Goal: Task Accomplishment & Management: Manage account settings

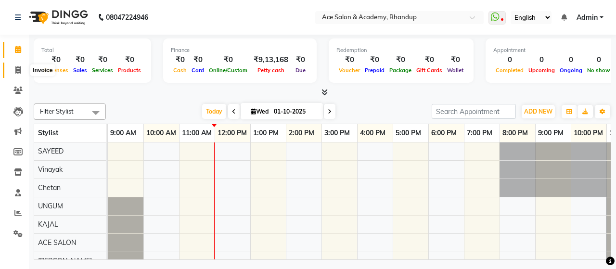
click at [13, 73] on span at bounding box center [18, 70] width 17 height 11
select select "service"
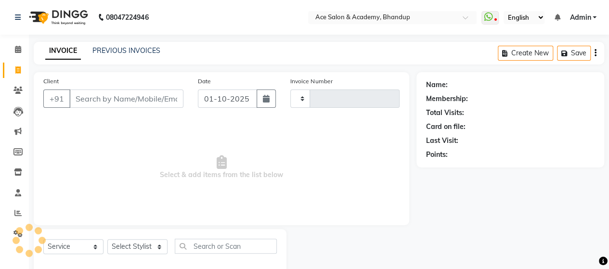
type input "1814"
select select "5800"
click at [145, 50] on link "PREVIOUS INVOICES" at bounding box center [126, 50] width 68 height 9
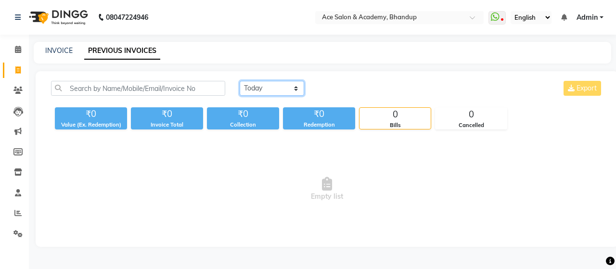
click at [258, 87] on select "[DATE] [DATE] Custom Range" at bounding box center [272, 88] width 65 height 15
select select "range"
click at [240, 81] on select "[DATE] [DATE] Custom Range" at bounding box center [272, 88] width 65 height 15
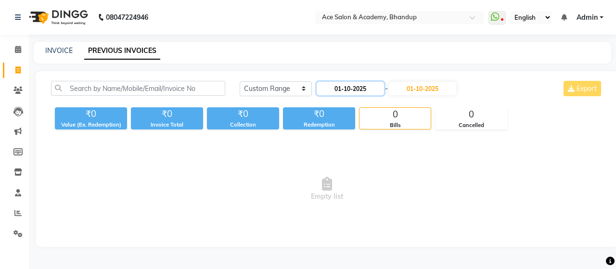
click at [350, 83] on input "01-10-2025" at bounding box center [350, 88] width 67 height 13
select select "10"
select select "2025"
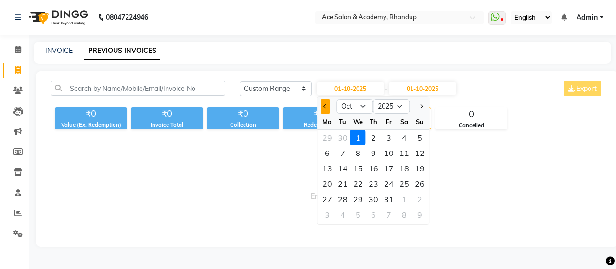
click at [324, 104] on span "Previous month" at bounding box center [326, 106] width 4 height 4
select select "9"
click at [327, 199] on div "29" at bounding box center [327, 199] width 15 height 15
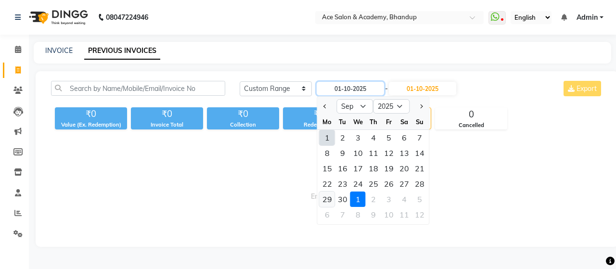
type input "29-09-2025"
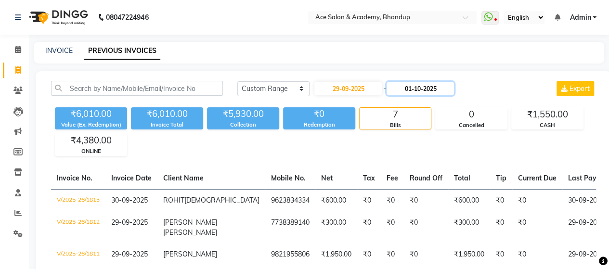
click at [406, 91] on input "01-10-2025" at bounding box center [420, 88] width 67 height 13
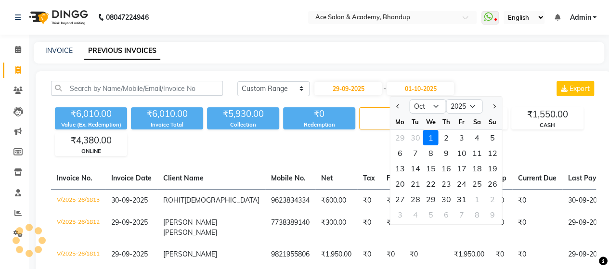
click at [400, 105] on span "Previous month" at bounding box center [398, 106] width 4 height 4
select select "9"
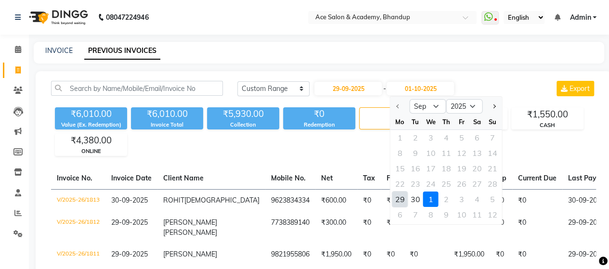
click at [404, 200] on div "29" at bounding box center [399, 199] width 15 height 15
type input "29-09-2025"
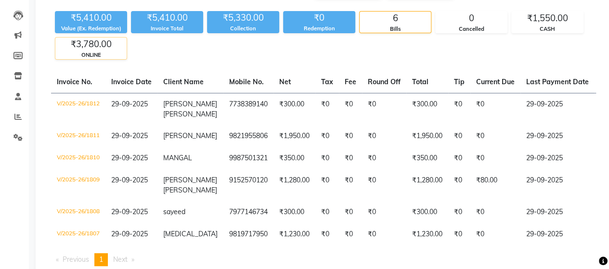
click at [117, 57] on div "ONLINE" at bounding box center [90, 55] width 71 height 8
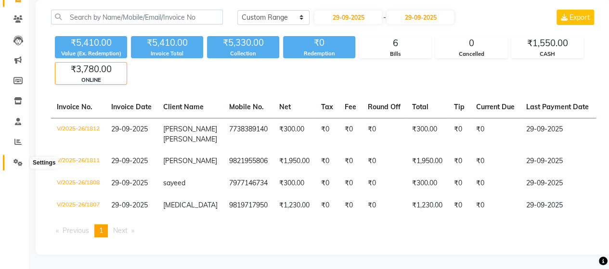
click at [16, 159] on icon at bounding box center [17, 162] width 9 height 7
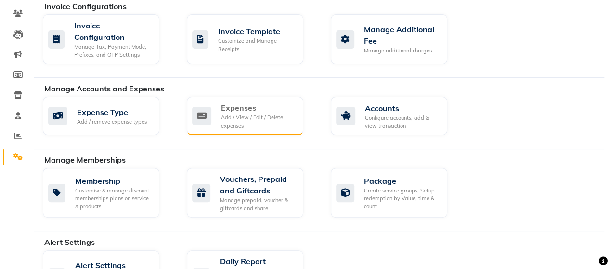
click at [230, 111] on div "Expenses" at bounding box center [258, 108] width 75 height 12
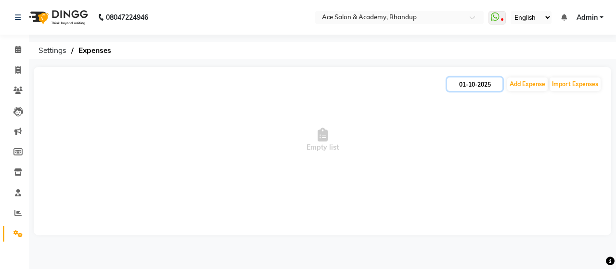
click at [481, 87] on input "01-10-2025" at bounding box center [474, 84] width 55 height 13
select select "10"
select select "2025"
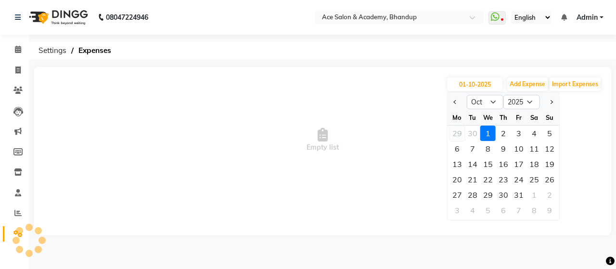
click at [459, 135] on div "29" at bounding box center [457, 133] width 15 height 15
type input "29-09-2025"
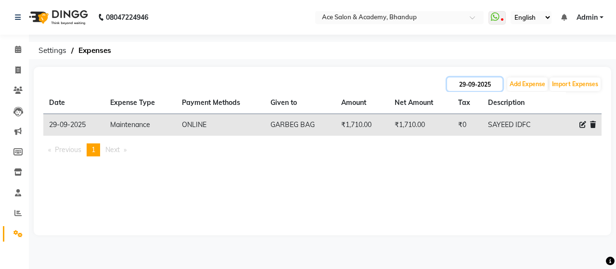
click at [467, 86] on input "29-09-2025" at bounding box center [474, 84] width 55 height 13
select select "9"
select select "2025"
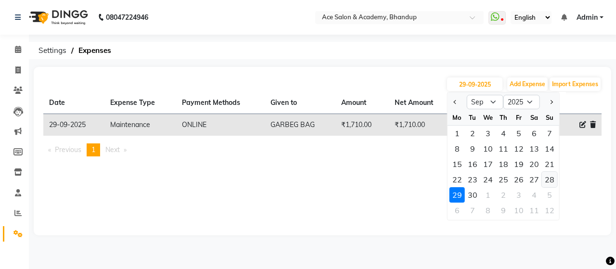
click at [551, 177] on div "28" at bounding box center [549, 179] width 15 height 15
type input "28-09-2025"
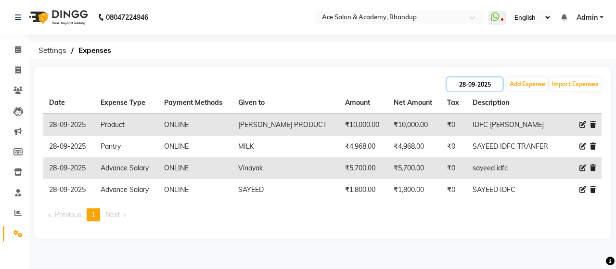
click at [492, 86] on input "28-09-2025" at bounding box center [474, 84] width 55 height 13
select select "9"
select select "2025"
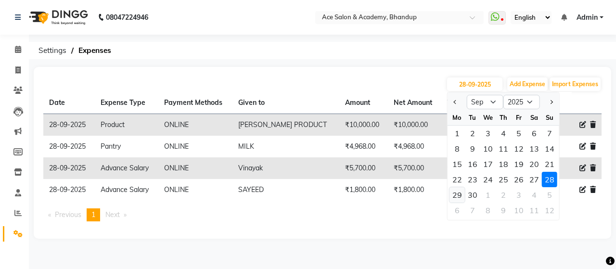
click at [461, 194] on div "29" at bounding box center [457, 194] width 15 height 15
type input "29-09-2025"
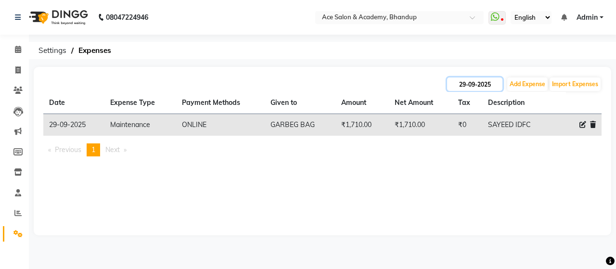
click at [500, 82] on input "29-09-2025" at bounding box center [474, 84] width 55 height 13
select select "9"
select select "2025"
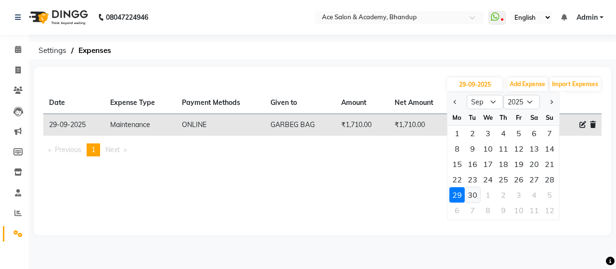
click at [477, 194] on div "30" at bounding box center [472, 194] width 15 height 15
type input "30-09-2025"
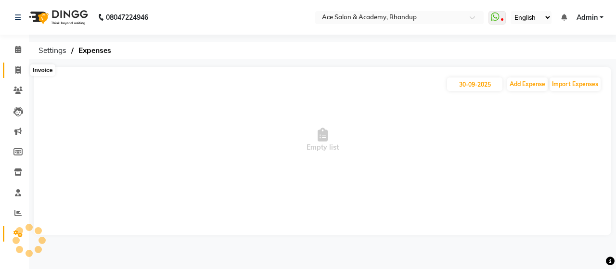
click at [18, 73] on icon at bounding box center [17, 69] width 5 height 7
select select "service"
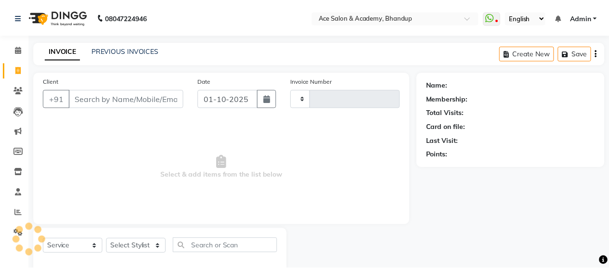
scroll to position [20, 0]
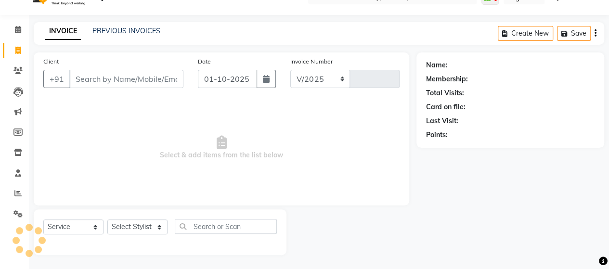
select select "5800"
type input "1814"
click at [128, 34] on link "PREVIOUS INVOICES" at bounding box center [126, 30] width 68 height 9
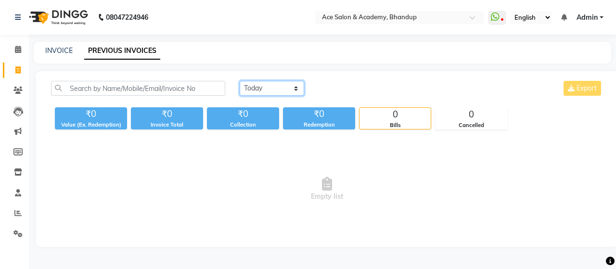
click at [271, 86] on select "[DATE] [DATE] Custom Range" at bounding box center [272, 88] width 65 height 15
select select "[DATE]"
click at [240, 81] on select "[DATE] [DATE] Custom Range" at bounding box center [272, 88] width 65 height 15
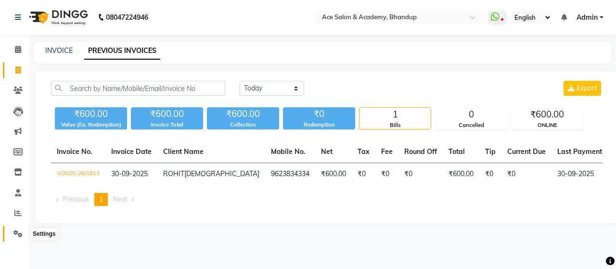
click at [21, 235] on icon at bounding box center [17, 233] width 9 height 7
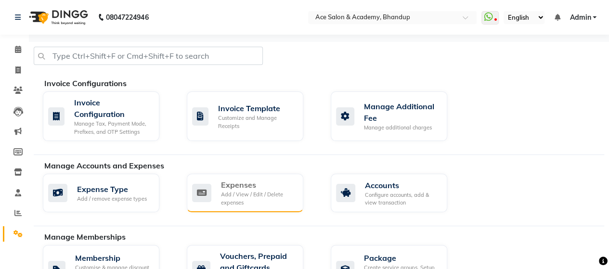
click at [269, 183] on div "Expenses" at bounding box center [258, 185] width 75 height 12
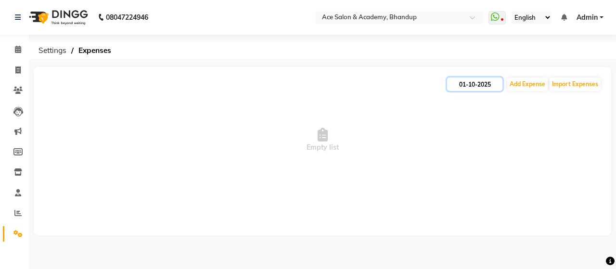
click at [462, 81] on input "01-10-2025" at bounding box center [474, 84] width 55 height 13
select select "10"
select select "2025"
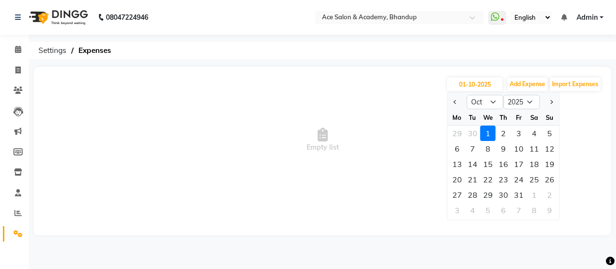
click at [454, 197] on div "27" at bounding box center [457, 194] width 15 height 15
type input "[DATE]"
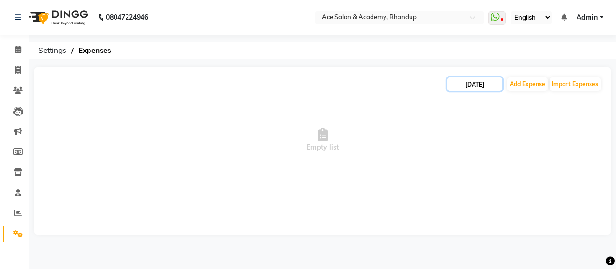
click at [495, 82] on input "[DATE]" at bounding box center [474, 84] width 55 height 13
select select "10"
select select "2025"
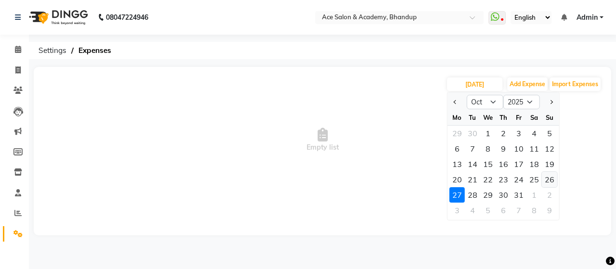
click at [546, 176] on div "26" at bounding box center [549, 179] width 15 height 15
type input "[DATE]"
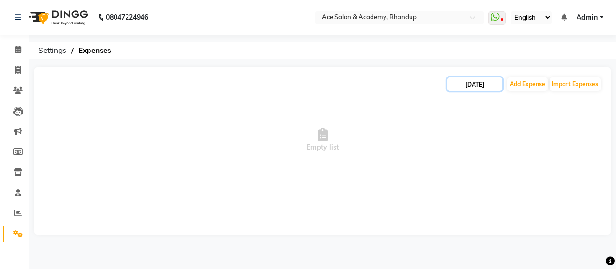
click at [490, 83] on input "[DATE]" at bounding box center [474, 84] width 55 height 13
select select "10"
select select "2025"
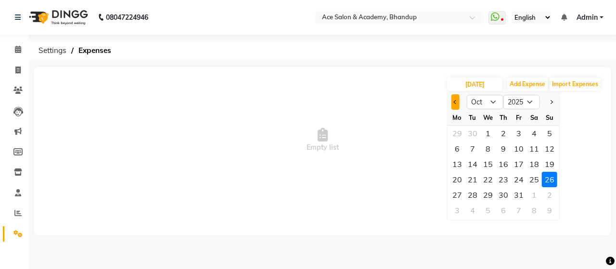
click at [454, 100] on button "Previous month" at bounding box center [456, 101] width 8 height 15
select select "9"
click at [532, 176] on div "27" at bounding box center [534, 179] width 15 height 15
type input "27-09-2025"
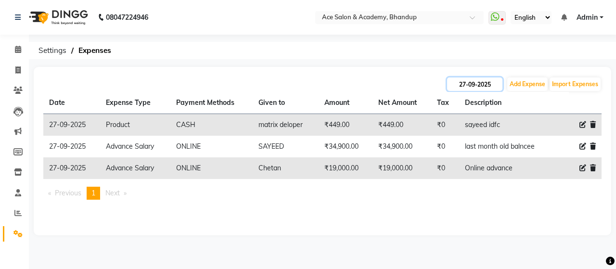
click at [496, 83] on input "27-09-2025" at bounding box center [474, 84] width 55 height 13
select select "9"
select select "2025"
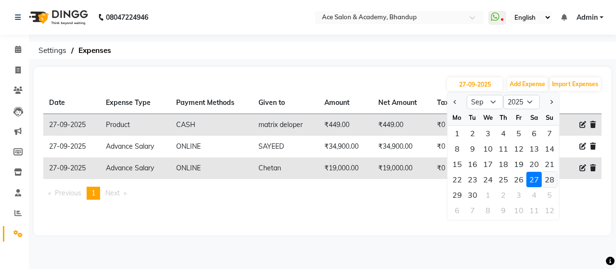
click at [548, 180] on div "28" at bounding box center [549, 179] width 15 height 15
type input "28-09-2025"
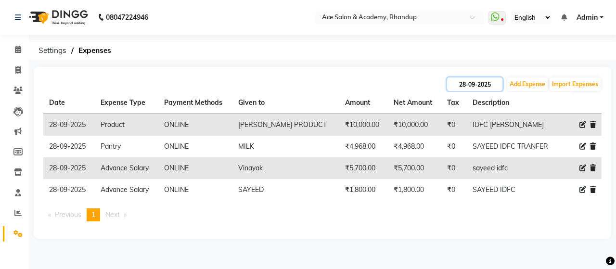
click at [493, 84] on input "28-09-2025" at bounding box center [474, 84] width 55 height 13
select select "9"
select select "2025"
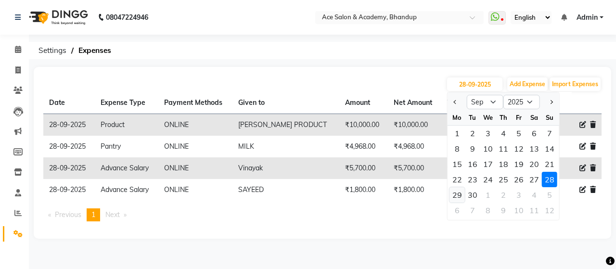
click at [461, 193] on div "29" at bounding box center [457, 194] width 15 height 15
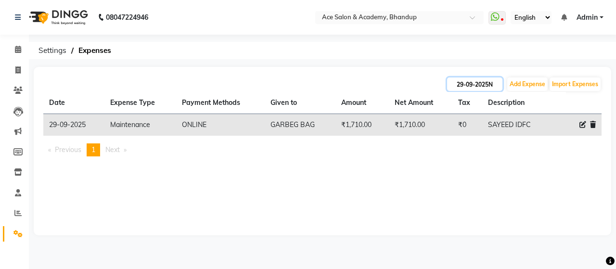
click at [502, 84] on input "29-09-2025N" at bounding box center [474, 84] width 55 height 13
type input "29-09-2025"
select select "9"
select select "2025"
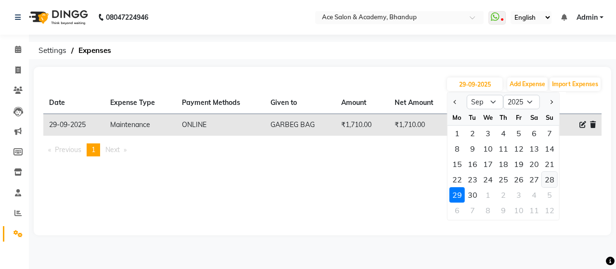
click at [551, 179] on div "28" at bounding box center [549, 179] width 15 height 15
type input "28-09-2025"
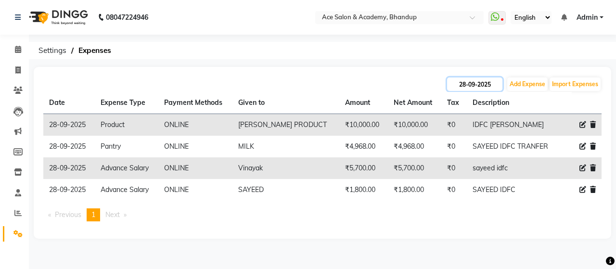
click at [498, 88] on input "28-09-2025" at bounding box center [474, 84] width 55 height 13
select select "9"
select select "2025"
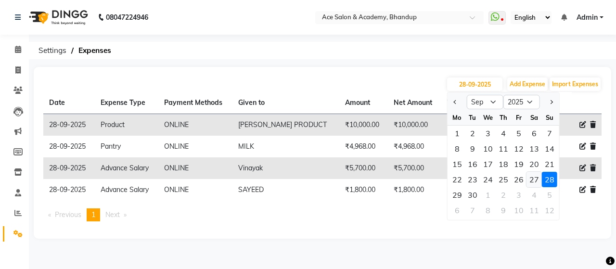
click at [532, 177] on div "27" at bounding box center [534, 179] width 15 height 15
type input "27-09-2025"
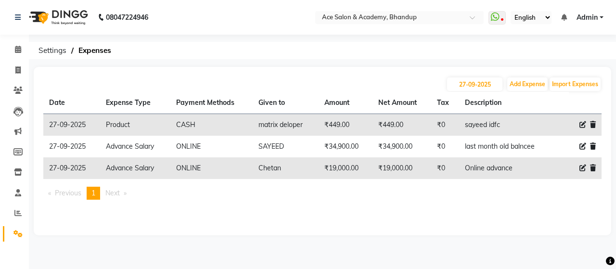
click at [585, 124] on icon at bounding box center [583, 124] width 7 height 7
select select "15345"
select select "1"
select select "4752"
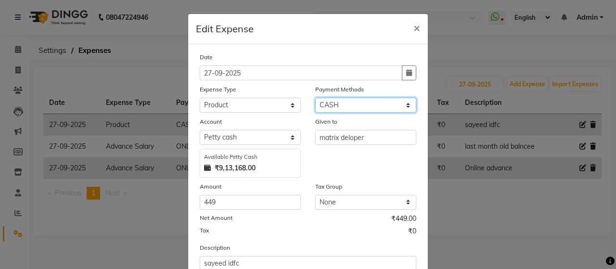
click at [411, 106] on select "Select ONLINE Prepaid CARD GPay CASH" at bounding box center [365, 105] width 101 height 15
select select "3"
click at [315, 98] on select "Select ONLINE Prepaid CARD GPay CASH" at bounding box center [365, 105] width 101 height 15
select select "4753"
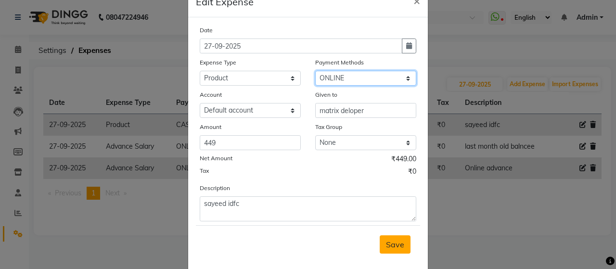
scroll to position [41, 0]
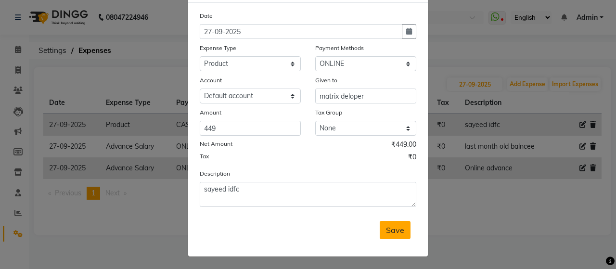
click at [395, 232] on span "Save" at bounding box center [395, 230] width 18 height 10
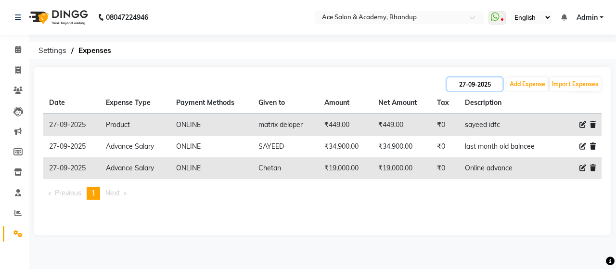
click at [488, 90] on input "27-09-2025" at bounding box center [474, 84] width 55 height 13
select select "9"
select select "2025"
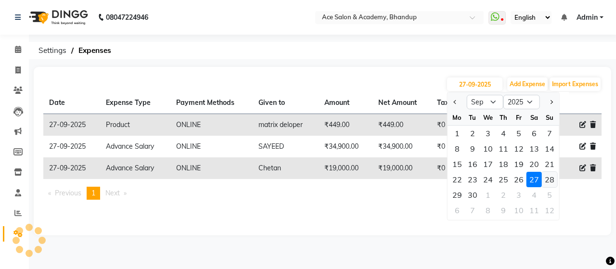
click at [550, 176] on div "28" at bounding box center [549, 179] width 15 height 15
type input "28-09-2025"
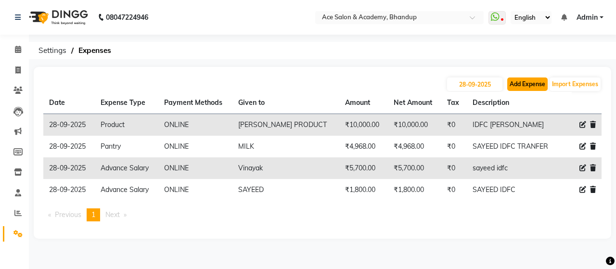
click at [529, 84] on button "Add Expense" at bounding box center [527, 84] width 40 height 13
select select "1"
select select "4752"
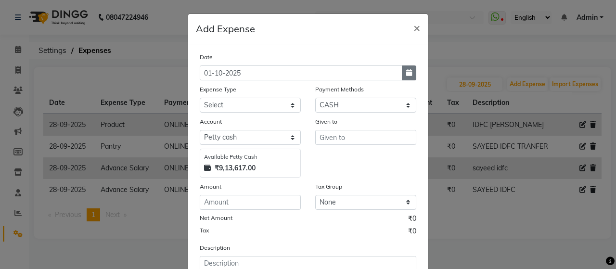
click at [406, 74] on icon "button" at bounding box center [409, 72] width 6 height 7
select select "10"
select select "2025"
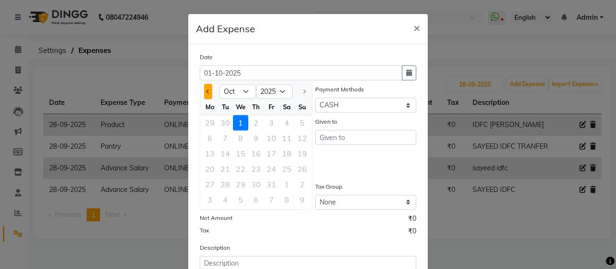
click at [207, 91] on span "Previous month" at bounding box center [209, 92] width 4 height 4
select select "9"
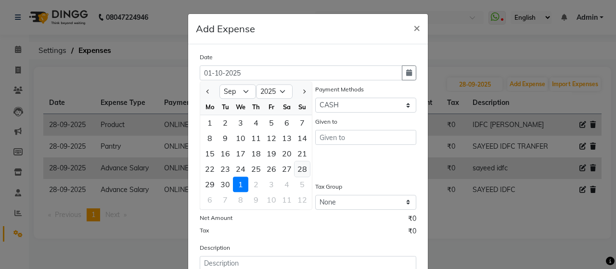
click at [295, 165] on div "28" at bounding box center [302, 168] width 15 height 15
type input "28-09-2025"
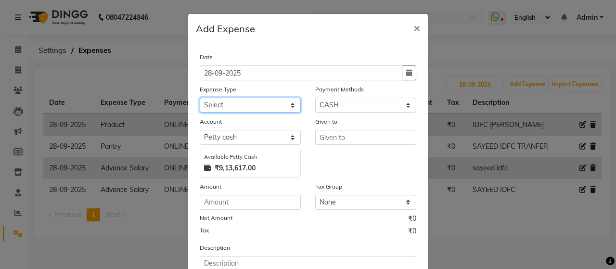
click at [265, 103] on select "Select Advance Salary Bank charges beuty hub Fuel Loan Repayment Maintenance Ma…" at bounding box center [250, 105] width 101 height 15
select select "15355"
click at [200, 98] on select "Select Advance Salary Bank charges beuty hub Fuel Loan Repayment Maintenance Ma…" at bounding box center [250, 105] width 101 height 15
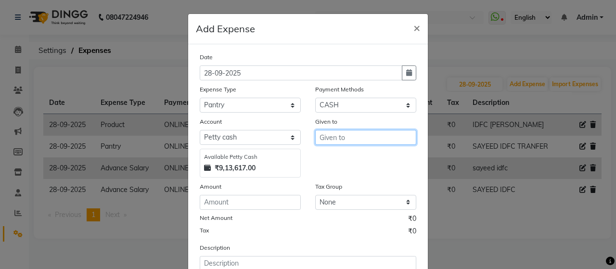
click at [382, 137] on input "text" at bounding box center [365, 137] width 101 height 15
type input ","
type input "PANI"
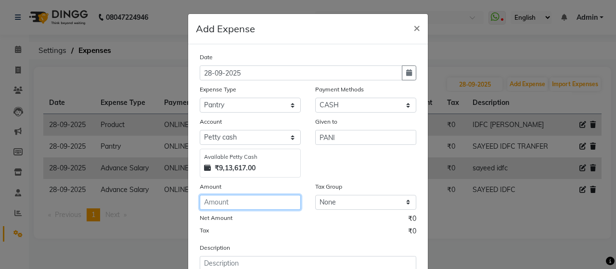
click at [263, 195] on input "number" at bounding box center [250, 202] width 101 height 15
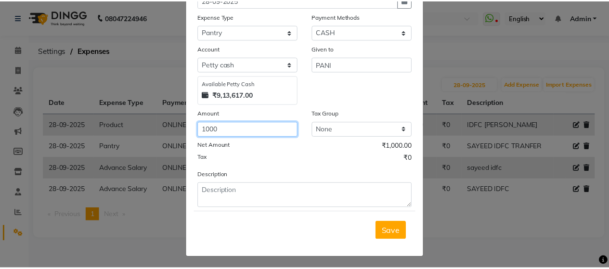
scroll to position [74, 0]
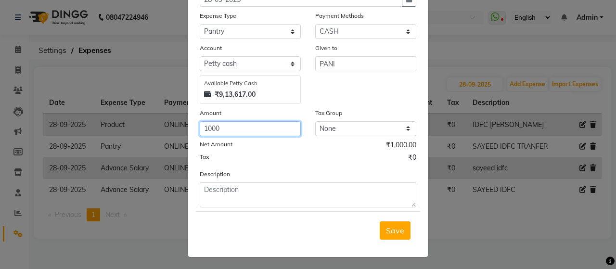
type input "1000"
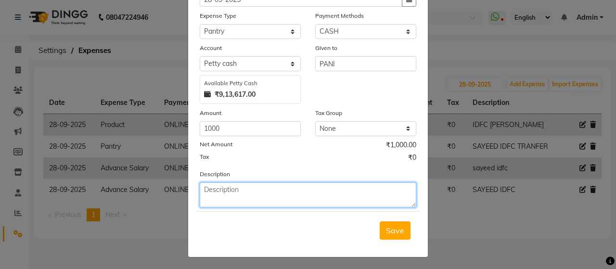
click at [278, 197] on textarea at bounding box center [308, 194] width 217 height 25
type textarea "CASH PAYEMNT"
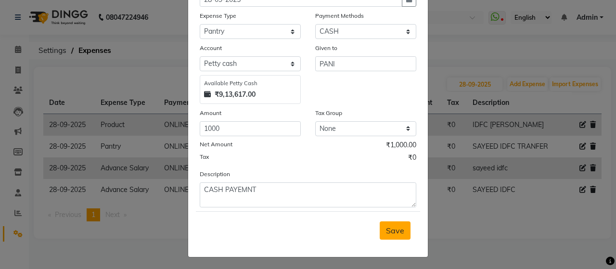
click at [401, 227] on span "Save" at bounding box center [395, 231] width 18 height 10
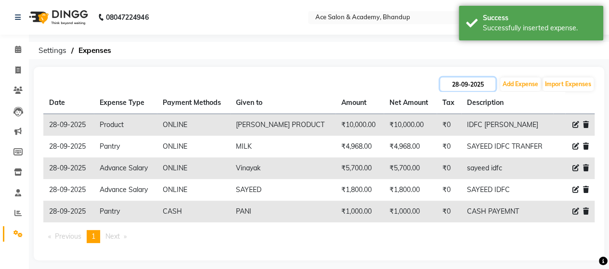
drag, startPoint x: 489, startPoint y: 80, endPoint x: 489, endPoint y: 86, distance: 5.8
click at [489, 81] on input "28-09-2025" at bounding box center [467, 84] width 55 height 13
select select "9"
select select "2025"
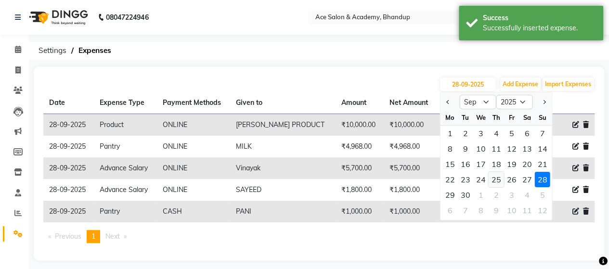
click at [499, 180] on div "25" at bounding box center [495, 179] width 15 height 15
type input "[DATE]"
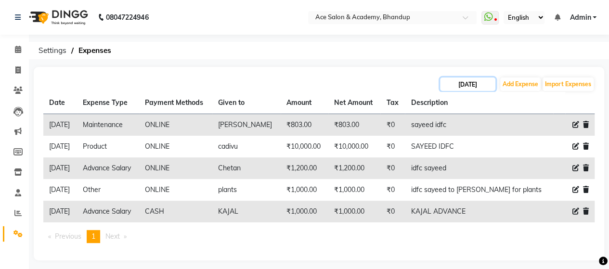
drag, startPoint x: 491, startPoint y: 81, endPoint x: 489, endPoint y: 90, distance: 8.3
click at [491, 82] on input "[DATE]" at bounding box center [467, 84] width 55 height 13
select select "9"
select select "2025"
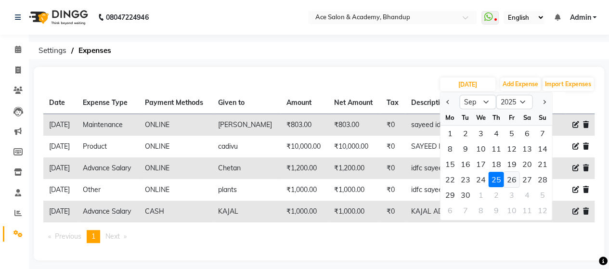
click at [510, 179] on div "26" at bounding box center [511, 179] width 15 height 15
type input "26-09-2025"
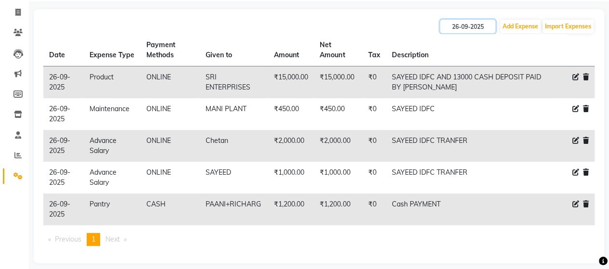
scroll to position [66, 0]
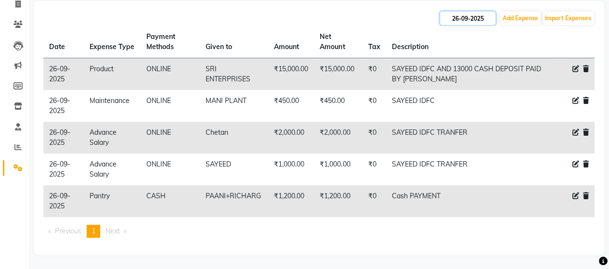
click at [485, 18] on input "26-09-2025" at bounding box center [467, 18] width 55 height 13
select select "9"
select select "2025"
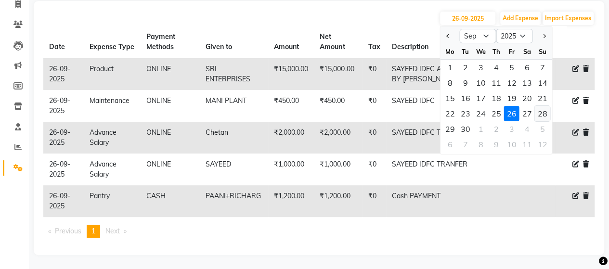
click at [541, 113] on div "28" at bounding box center [541, 113] width 15 height 15
type input "28-09-2025"
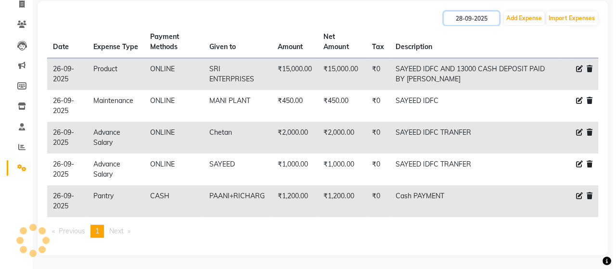
scroll to position [5, 0]
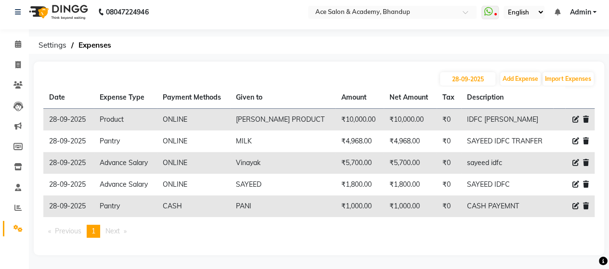
click at [573, 203] on icon at bounding box center [575, 206] width 7 height 7
select select "15355"
select select "1"
select select "4752"
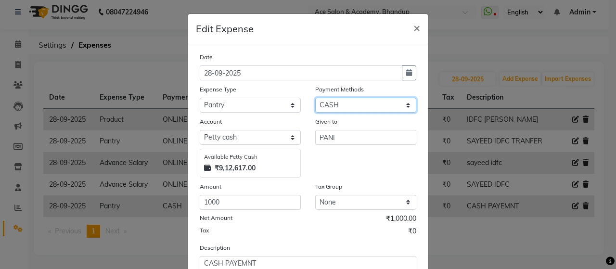
click at [363, 100] on select "Select ONLINE Prepaid CARD GPay CASH" at bounding box center [365, 105] width 101 height 15
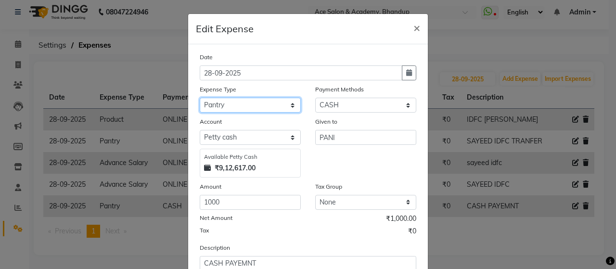
click at [236, 104] on select "Select Advance Salary Bank charges beuty hub Fuel Loan Repayment Maintenance Ma…" at bounding box center [250, 105] width 101 height 15
select select "15353"
click at [200, 98] on select "Select Advance Salary Bank charges beuty hub Fuel Loan Repayment Maintenance Ma…" at bounding box center [250, 105] width 101 height 15
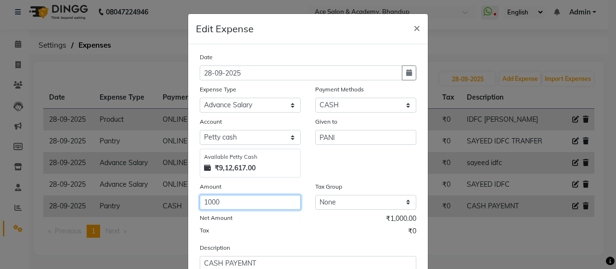
click at [257, 195] on input "1000" at bounding box center [250, 202] width 101 height 15
type input "1"
type input "2000"
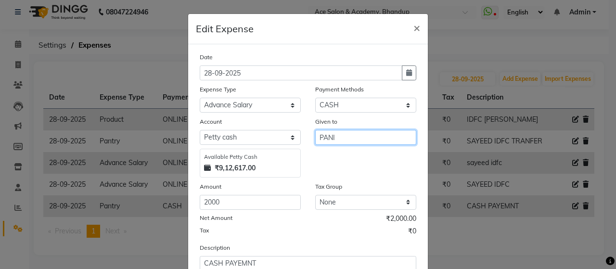
click at [361, 136] on input "PANI" at bounding box center [365, 137] width 101 height 15
type input "P"
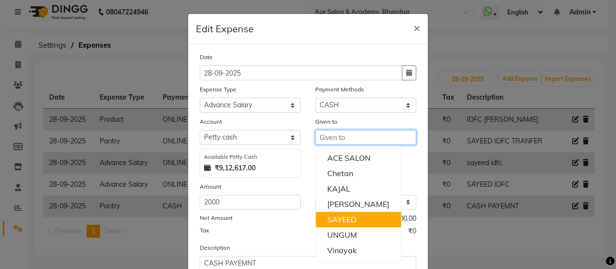
click at [358, 220] on button "SAYEED" at bounding box center [358, 219] width 85 height 15
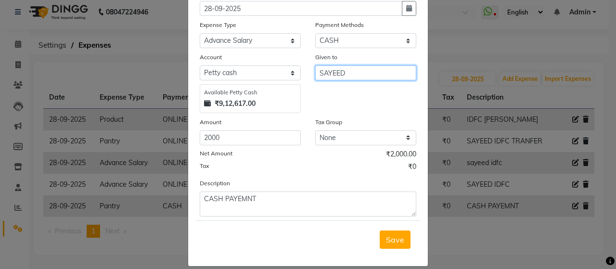
scroll to position [74, 0]
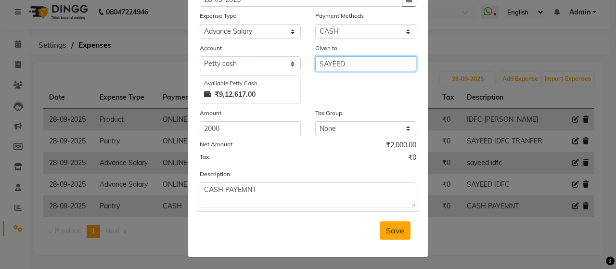
type input "SAYEED"
click at [393, 232] on span "Save" at bounding box center [395, 231] width 18 height 10
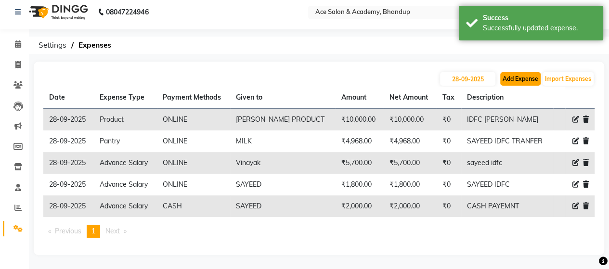
click at [524, 78] on button "Add Expense" at bounding box center [520, 78] width 40 height 13
select select "1"
select select "4752"
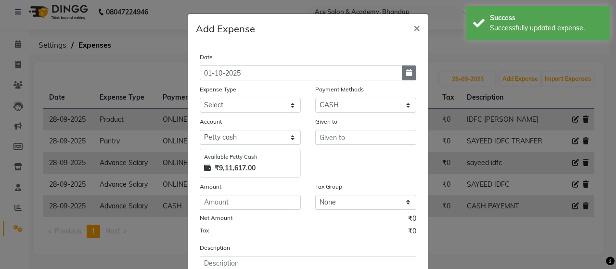
click at [409, 73] on button "button" at bounding box center [409, 72] width 14 height 15
select select "10"
select select "2025"
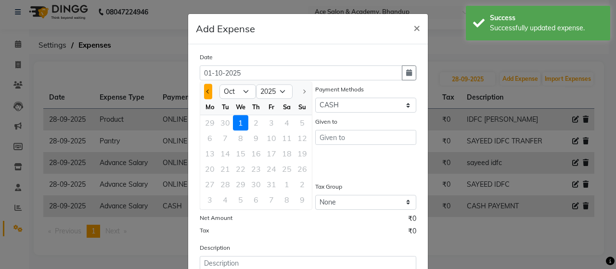
click at [204, 93] on button "Previous month" at bounding box center [208, 91] width 8 height 15
select select "9"
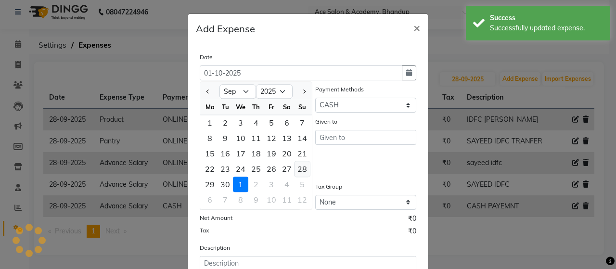
click at [302, 168] on div "28" at bounding box center [302, 168] width 15 height 15
type input "28-09-2025"
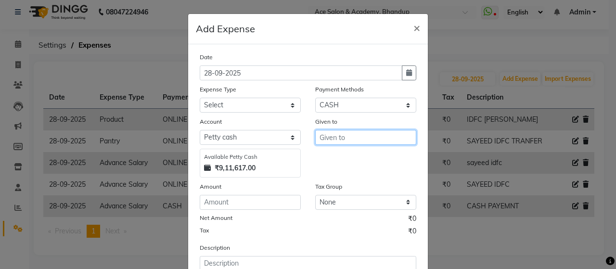
click at [350, 140] on input "text" at bounding box center [365, 137] width 101 height 15
click at [369, 152] on button "V inayak" at bounding box center [354, 157] width 76 height 15
type input "Vinayak"
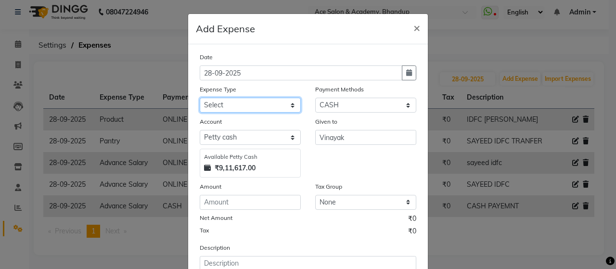
click at [277, 105] on select "Select Advance Salary Bank charges beuty hub Fuel Loan Repayment Maintenance Ma…" at bounding box center [250, 105] width 101 height 15
select select "15353"
click at [200, 98] on select "Select Advance Salary Bank charges beuty hub Fuel Loan Repayment Maintenance Ma…" at bounding box center [250, 105] width 101 height 15
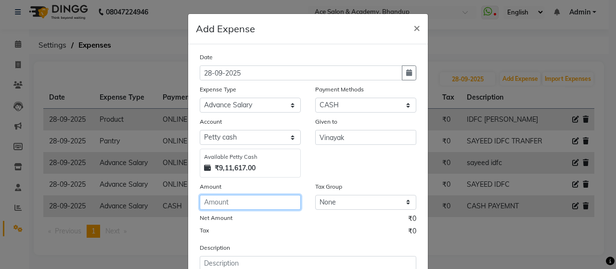
click at [269, 201] on input "number" at bounding box center [250, 202] width 101 height 15
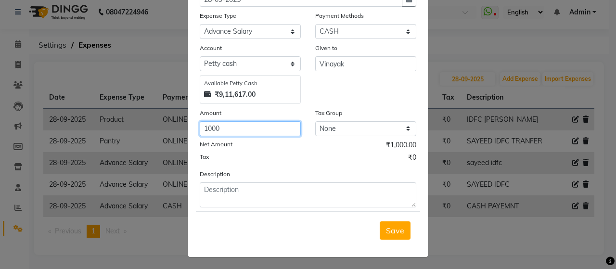
type input "1000"
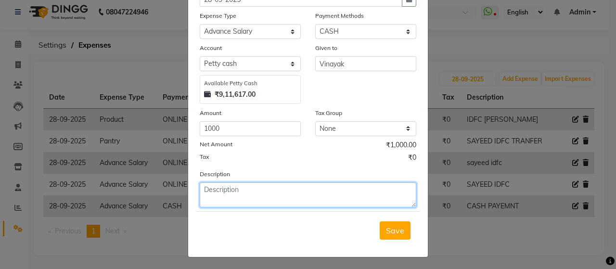
click at [268, 192] on textarea at bounding box center [308, 194] width 217 height 25
type textarea "CASH TECAN"
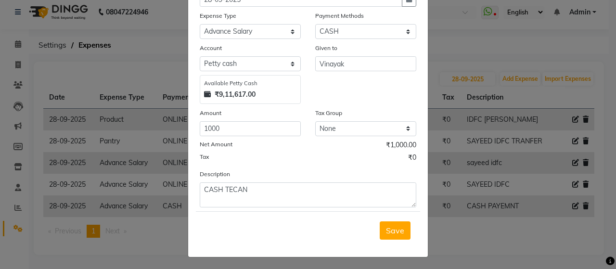
click at [404, 238] on div "Save" at bounding box center [308, 230] width 224 height 38
click at [403, 234] on button "Save" at bounding box center [395, 230] width 31 height 18
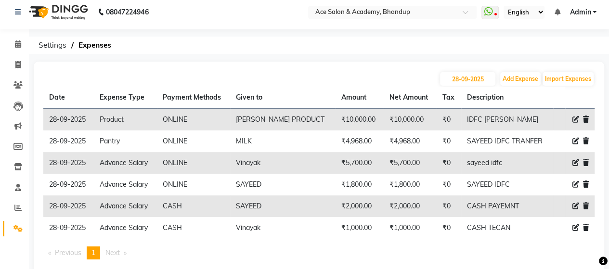
click at [575, 207] on icon at bounding box center [575, 206] width 7 height 7
select select "15353"
select select "1"
select select "4752"
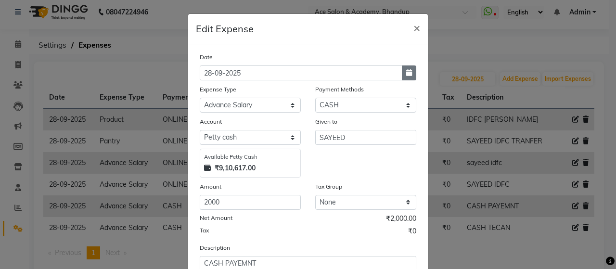
click at [406, 71] on icon "button" at bounding box center [409, 72] width 6 height 7
select select "9"
select select "2025"
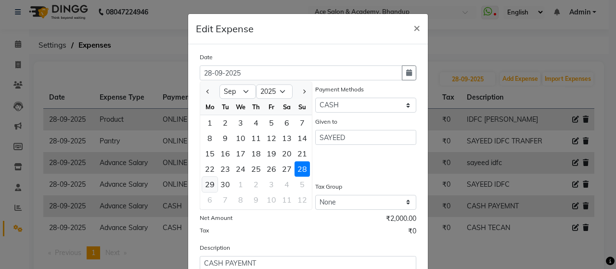
click at [207, 182] on div "29" at bounding box center [209, 184] width 15 height 15
type input "29-09-2025"
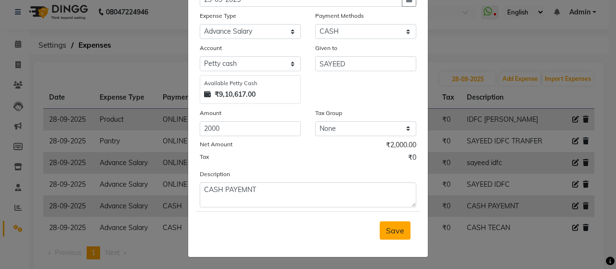
click at [398, 223] on button "Save" at bounding box center [395, 230] width 31 height 18
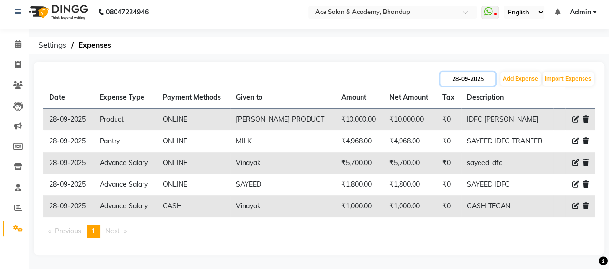
click at [485, 78] on input "28-09-2025" at bounding box center [467, 78] width 55 height 13
select select "9"
select select "2025"
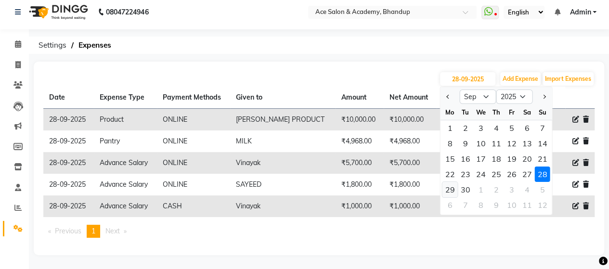
click at [454, 191] on div "29" at bounding box center [449, 189] width 15 height 15
type input "29-09-2025"
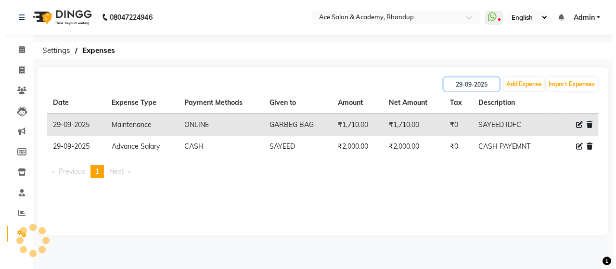
scroll to position [0, 0]
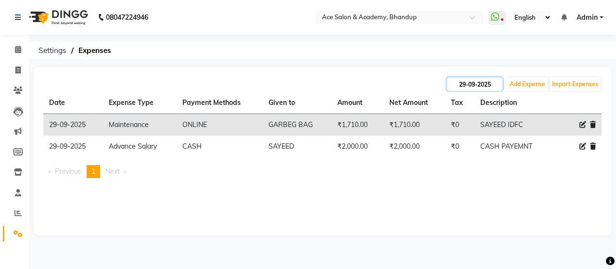
click at [499, 87] on input "29-09-2025" at bounding box center [474, 84] width 55 height 13
select select "9"
select select "2025"
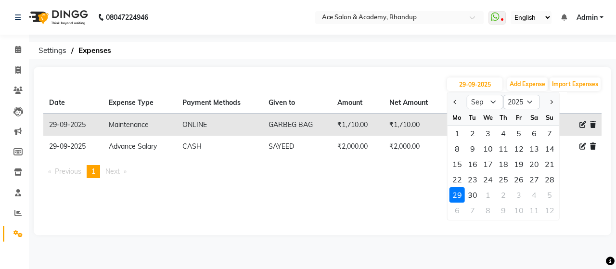
click at [416, 218] on div "[DATE] Jan Feb Mar Apr May Jun [DATE] Aug Sep Oct Nov [DATE] 2016 2017 2018 201…" at bounding box center [323, 151] width 578 height 169
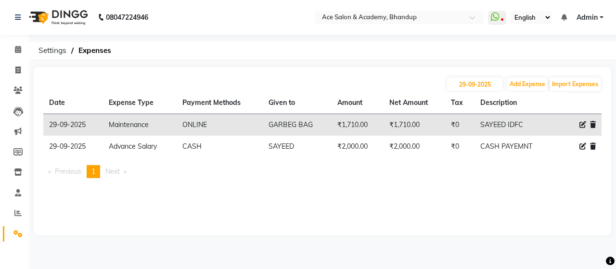
click at [581, 146] on icon at bounding box center [583, 146] width 7 height 7
select select "15353"
select select "1"
select select "4752"
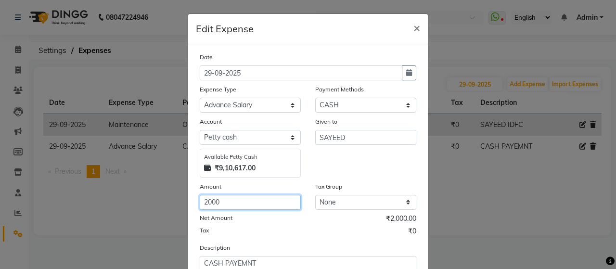
click at [280, 201] on input "2000" at bounding box center [250, 202] width 101 height 15
click at [209, 203] on input "2000" at bounding box center [250, 202] width 101 height 15
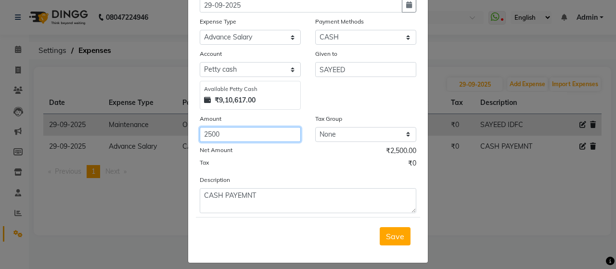
scroll to position [74, 0]
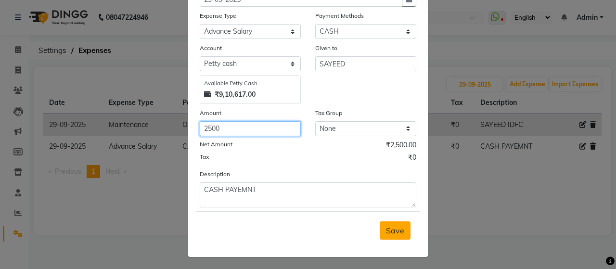
type input "2500"
click at [405, 225] on button "Save" at bounding box center [395, 230] width 31 height 18
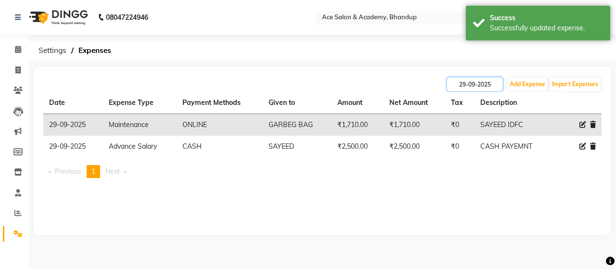
drag, startPoint x: 499, startPoint y: 84, endPoint x: 497, endPoint y: 91, distance: 7.6
click at [499, 84] on input "29-09-2025" at bounding box center [474, 84] width 55 height 13
select select "9"
select select "2025"
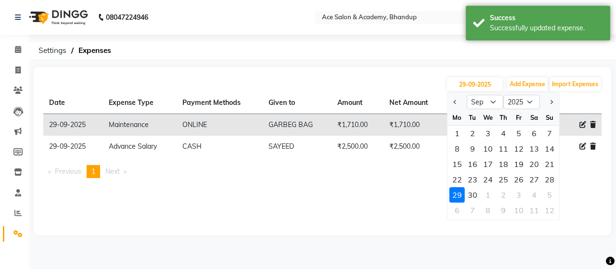
click at [549, 179] on div "28" at bounding box center [549, 179] width 15 height 15
type input "28-09-2025"
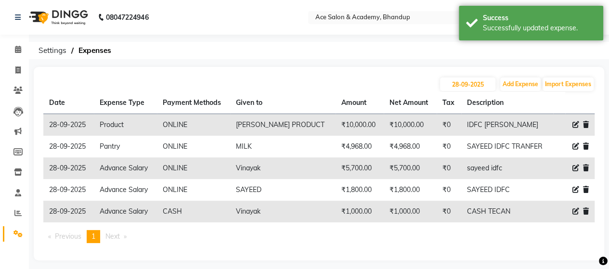
click at [572, 209] on icon at bounding box center [575, 211] width 7 height 7
select select "15353"
select select "1"
select select "4752"
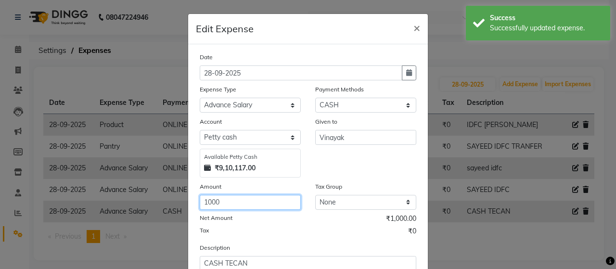
click at [210, 202] on input "1000" at bounding box center [250, 202] width 101 height 15
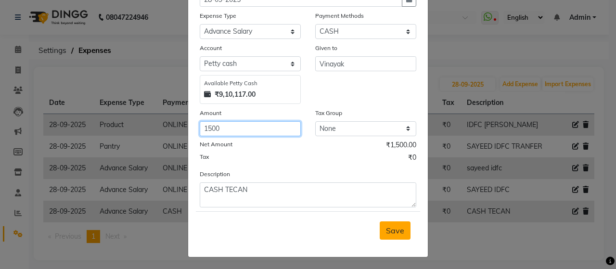
type input "1500"
click at [387, 227] on span "Save" at bounding box center [395, 231] width 18 height 10
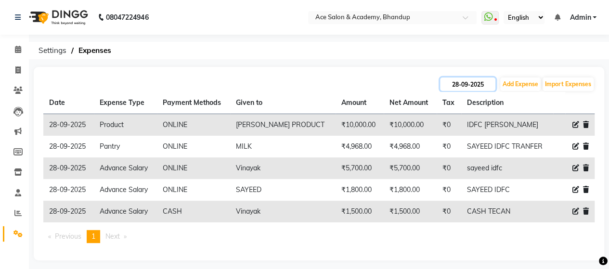
click at [489, 82] on input "28-09-2025" at bounding box center [467, 84] width 55 height 13
select select "9"
select select "2025"
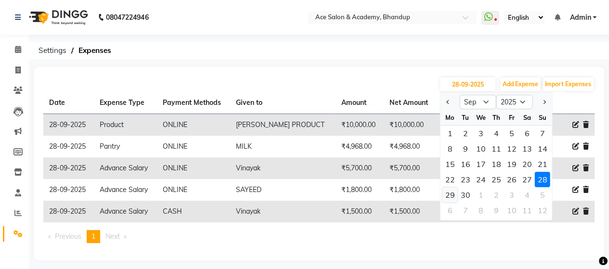
click at [453, 197] on div "29" at bounding box center [449, 194] width 15 height 15
type input "29-09-2025"
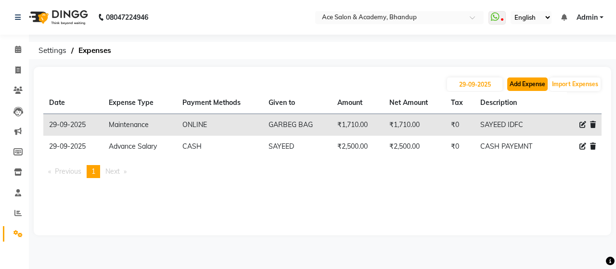
click at [530, 87] on button "Add Expense" at bounding box center [527, 84] width 40 height 13
select select "1"
select select "4752"
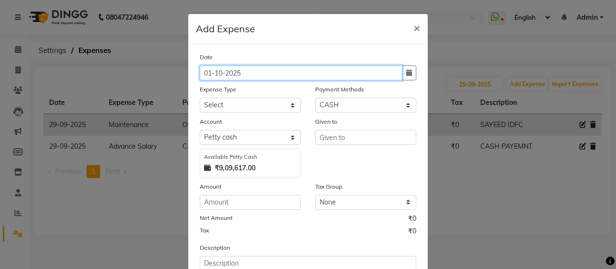
click at [394, 73] on input "01-10-2025" at bounding box center [301, 72] width 203 height 15
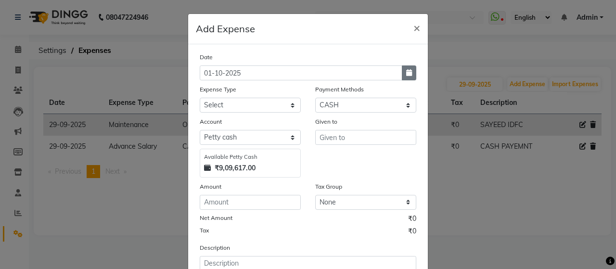
click at [408, 74] on icon "button" at bounding box center [409, 72] width 6 height 7
select select "10"
select select "2025"
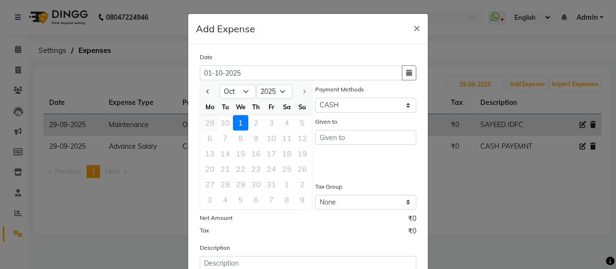
click at [207, 121] on div "29" at bounding box center [209, 122] width 15 height 15
type input "29-09-2025"
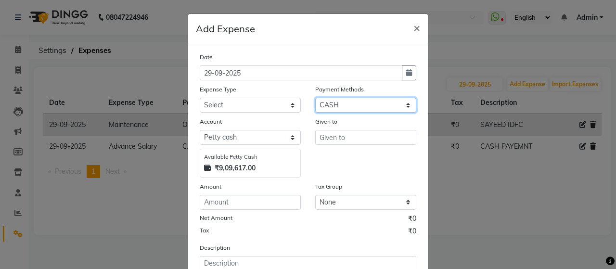
click at [337, 106] on select "Select ONLINE Prepaid CARD GPay CASH" at bounding box center [365, 105] width 101 height 15
select select "3"
click at [315, 98] on select "Select ONLINE Prepaid CARD GPay CASH" at bounding box center [365, 105] width 101 height 15
select select "4753"
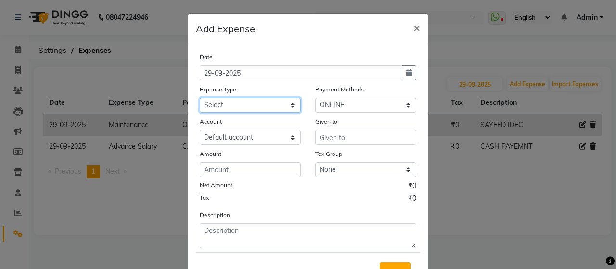
click at [293, 103] on select "Select Advance Salary Bank charges beuty hub Fuel Loan Repayment Maintenance Ma…" at bounding box center [250, 105] width 101 height 15
select select "15353"
click at [200, 98] on select "Select Advance Salary Bank charges beuty hub Fuel Loan Repayment Maintenance Ma…" at bounding box center [250, 105] width 101 height 15
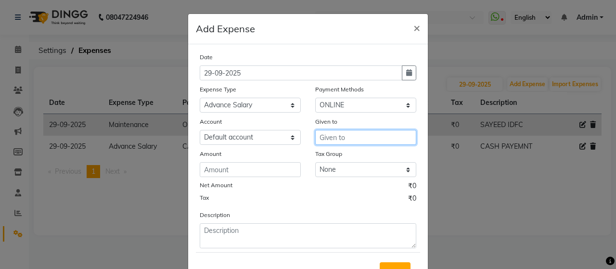
click at [343, 137] on input "text" at bounding box center [365, 137] width 101 height 15
click at [334, 158] on ngb-highlight "V inayak" at bounding box center [342, 158] width 30 height 10
type input "Vinayak"
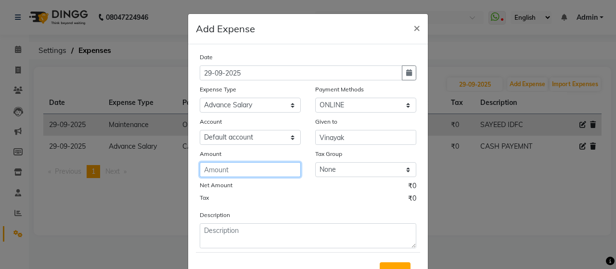
click at [270, 172] on input "number" at bounding box center [250, 169] width 101 height 15
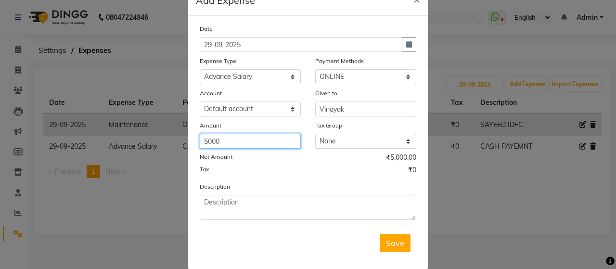
scroll to position [41, 0]
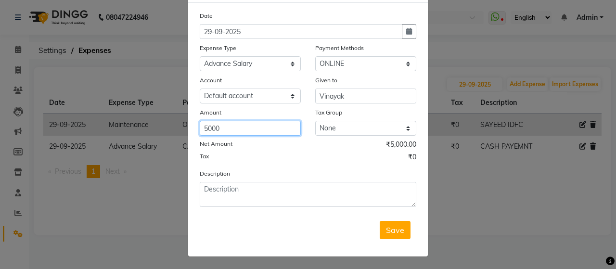
type input "5000"
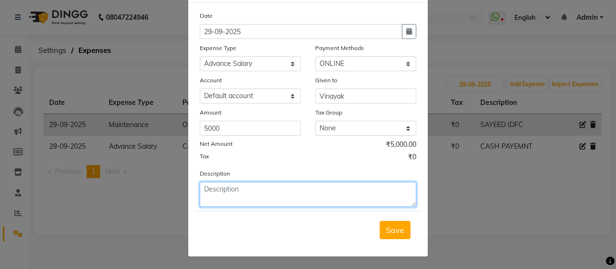
click at [256, 201] on textarea at bounding box center [308, 194] width 217 height 25
type textarea "SAYEED IDFC"
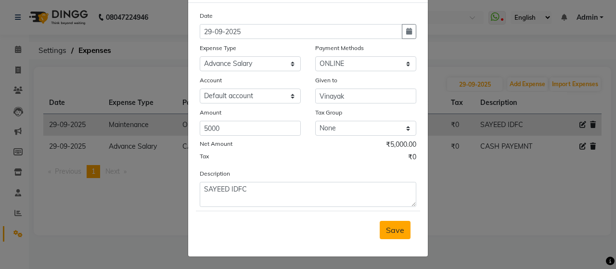
click at [385, 223] on button "Save" at bounding box center [395, 230] width 31 height 18
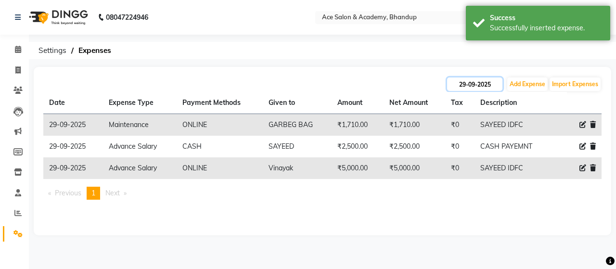
click at [500, 85] on input "29-09-2025" at bounding box center [474, 84] width 55 height 13
select select "9"
select select "2025"
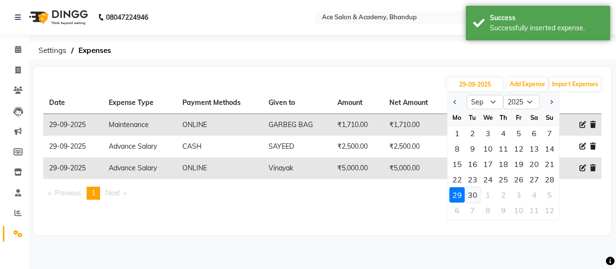
click at [475, 195] on div "30" at bounding box center [472, 194] width 15 height 15
type input "30-09-2025"
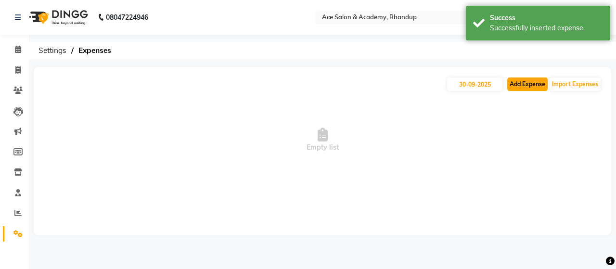
click at [520, 85] on button "Add Expense" at bounding box center [527, 84] width 40 height 13
select select "1"
select select "4752"
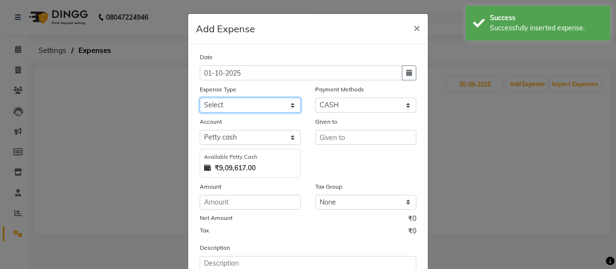
click at [262, 108] on select "Select Advance Salary Bank charges beuty hub Fuel Loan Repayment Maintenance Ma…" at bounding box center [250, 105] width 101 height 15
select select "15353"
click at [200, 98] on select "Select Advance Salary Bank charges beuty hub Fuel Loan Repayment Maintenance Ma…" at bounding box center [250, 105] width 101 height 15
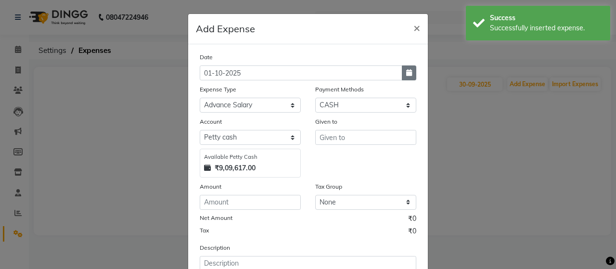
click at [410, 71] on button "button" at bounding box center [409, 72] width 14 height 15
select select "10"
select select "2025"
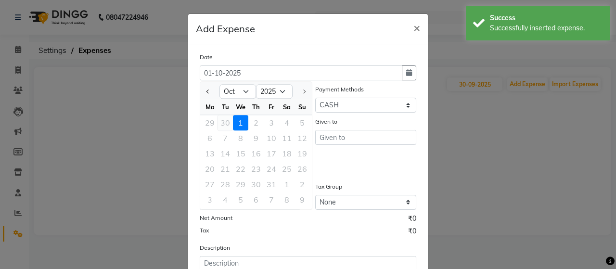
click at [222, 124] on div "30" at bounding box center [225, 122] width 15 height 15
type input "30-09-2025"
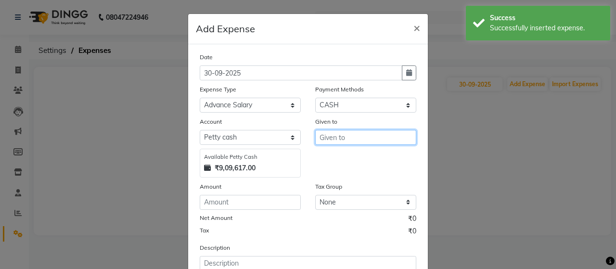
click at [372, 135] on input "text" at bounding box center [365, 137] width 101 height 15
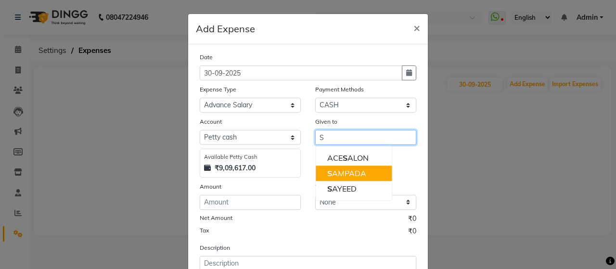
click at [345, 173] on ngb-highlight "S AMPADA" at bounding box center [346, 174] width 39 height 10
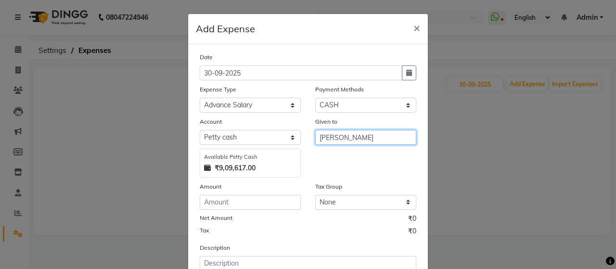
type input "[PERSON_NAME]"
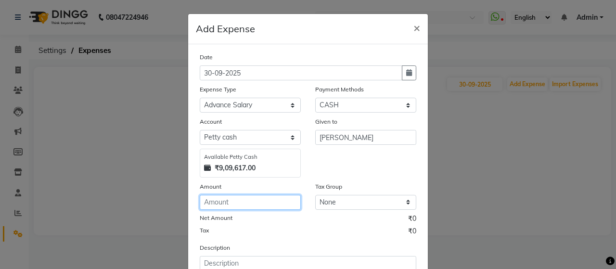
click at [266, 202] on input "number" at bounding box center [250, 202] width 101 height 15
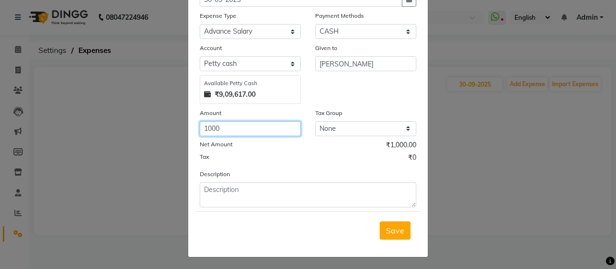
type input "1000"
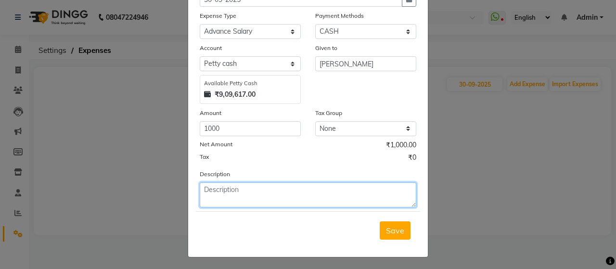
click at [257, 192] on textarea at bounding box center [308, 194] width 217 height 25
type textarea "SAYEED IDFC"
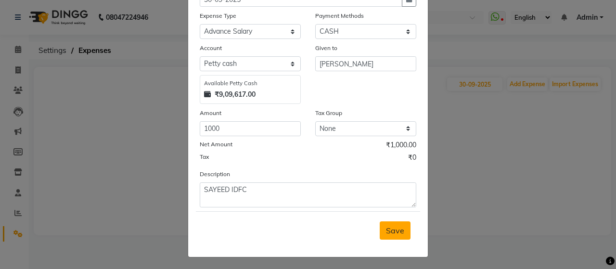
click at [381, 225] on button "Save" at bounding box center [395, 230] width 31 height 18
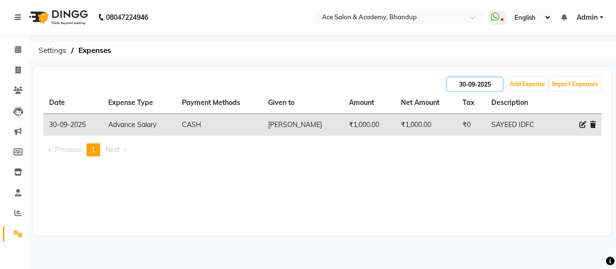
click at [491, 84] on input "30-09-2025" at bounding box center [474, 84] width 55 height 13
select select "9"
select select "2025"
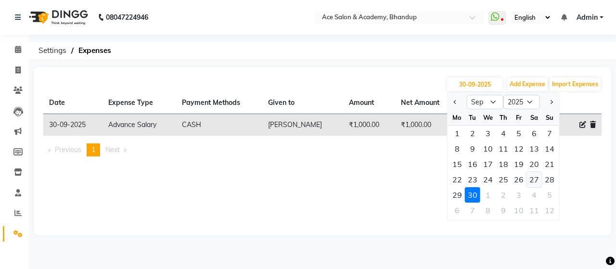
click at [536, 180] on div "27" at bounding box center [534, 179] width 15 height 15
type input "27-09-2025"
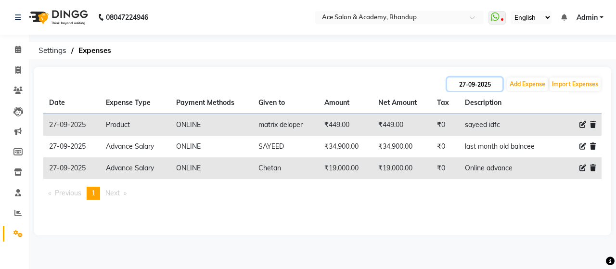
click at [495, 83] on input "27-09-2025" at bounding box center [474, 84] width 55 height 13
select select "9"
select select "2025"
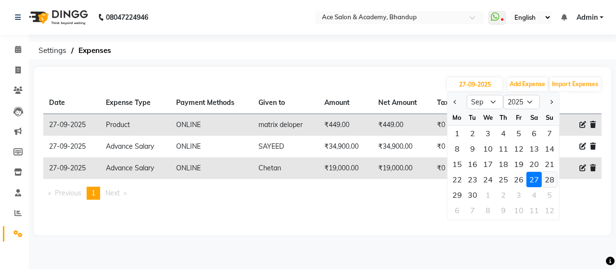
click at [553, 177] on div "28" at bounding box center [549, 179] width 15 height 15
type input "28-09-2025"
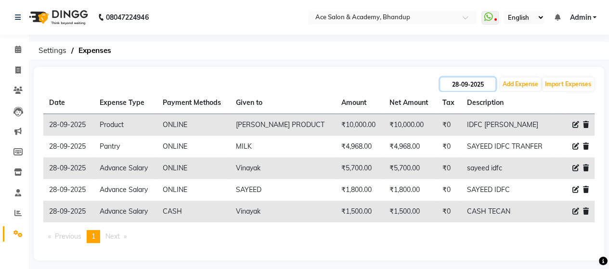
click at [489, 81] on input "28-09-2025" at bounding box center [467, 84] width 55 height 13
select select "9"
select select "2025"
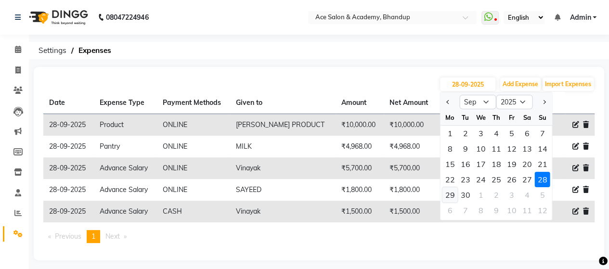
click at [454, 195] on div "29" at bounding box center [449, 194] width 15 height 15
type input "29-09-2025"
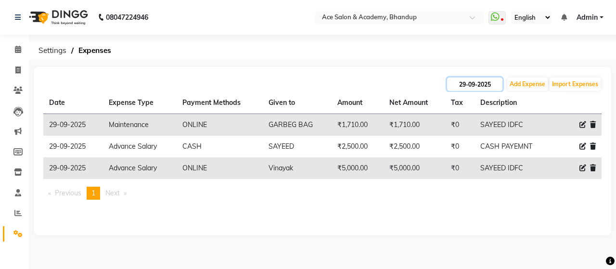
click at [498, 86] on input "29-09-2025" at bounding box center [474, 84] width 55 height 13
select select "9"
select select "2025"
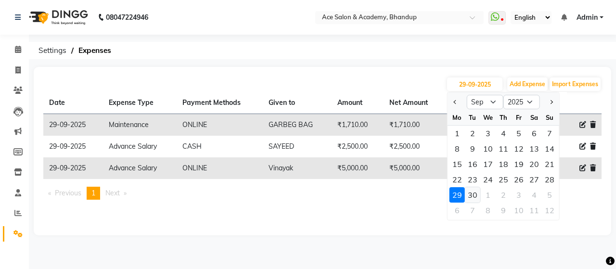
click at [474, 196] on div "30" at bounding box center [472, 194] width 15 height 15
type input "30-09-2025"
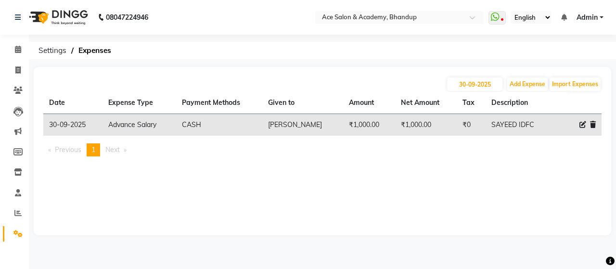
click at [409, 126] on td "₹1,000.00" at bounding box center [426, 125] width 62 height 22
click at [401, 124] on td "₹1,000.00" at bounding box center [426, 125] width 62 height 22
drag, startPoint x: 403, startPoint y: 124, endPoint x: 407, endPoint y: 120, distance: 5.4
click at [406, 119] on td "₹1,000.00" at bounding box center [426, 125] width 62 height 22
click at [368, 114] on td "₹1,000.00" at bounding box center [369, 125] width 52 height 22
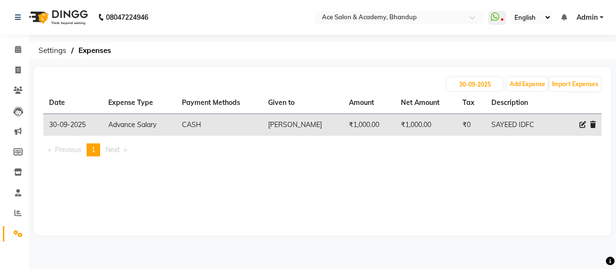
click at [460, 224] on div "[DATE] Add Expense Import Expenses Date Expense Type Payment Methods Given to A…" at bounding box center [323, 151] width 578 height 169
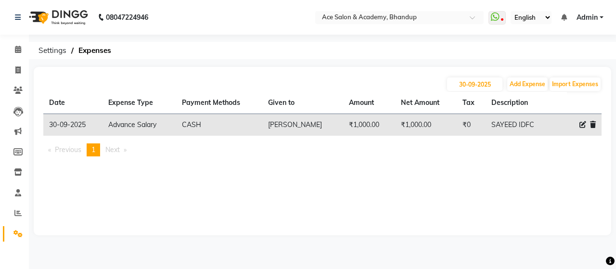
click at [460, 224] on div "[DATE] Add Expense Import Expenses Date Expense Type Payment Methods Given to A…" at bounding box center [323, 151] width 578 height 169
click at [460, 238] on main "[DATE] Add Expense Import Expenses Date Expense Type Payment Methods Given to A…" at bounding box center [322, 158] width 587 height 183
